Goal: Find specific page/section

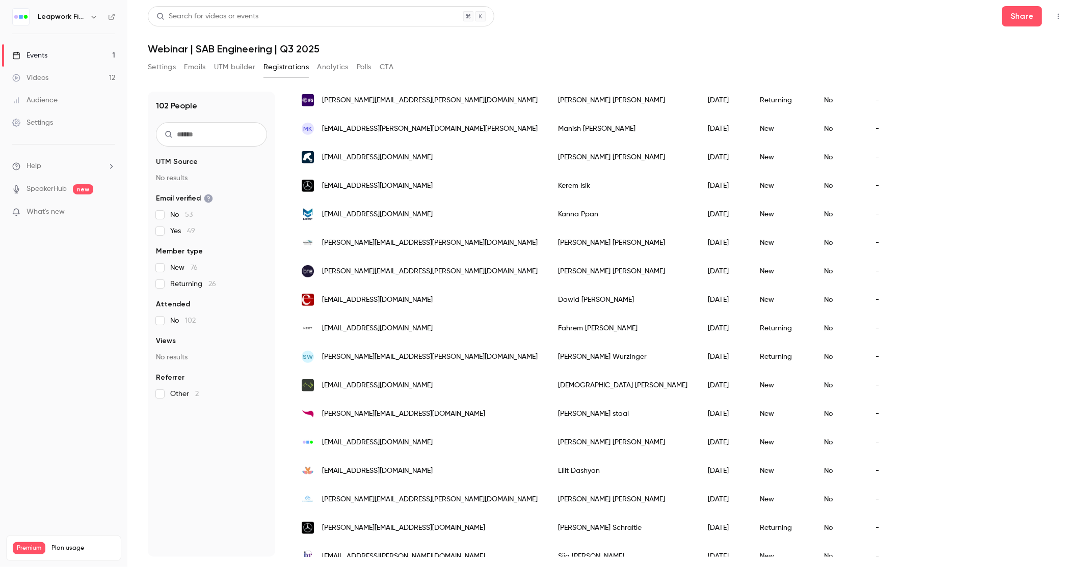
scroll to position [704, 0]
